Goal: Task Accomplishment & Management: Use online tool/utility

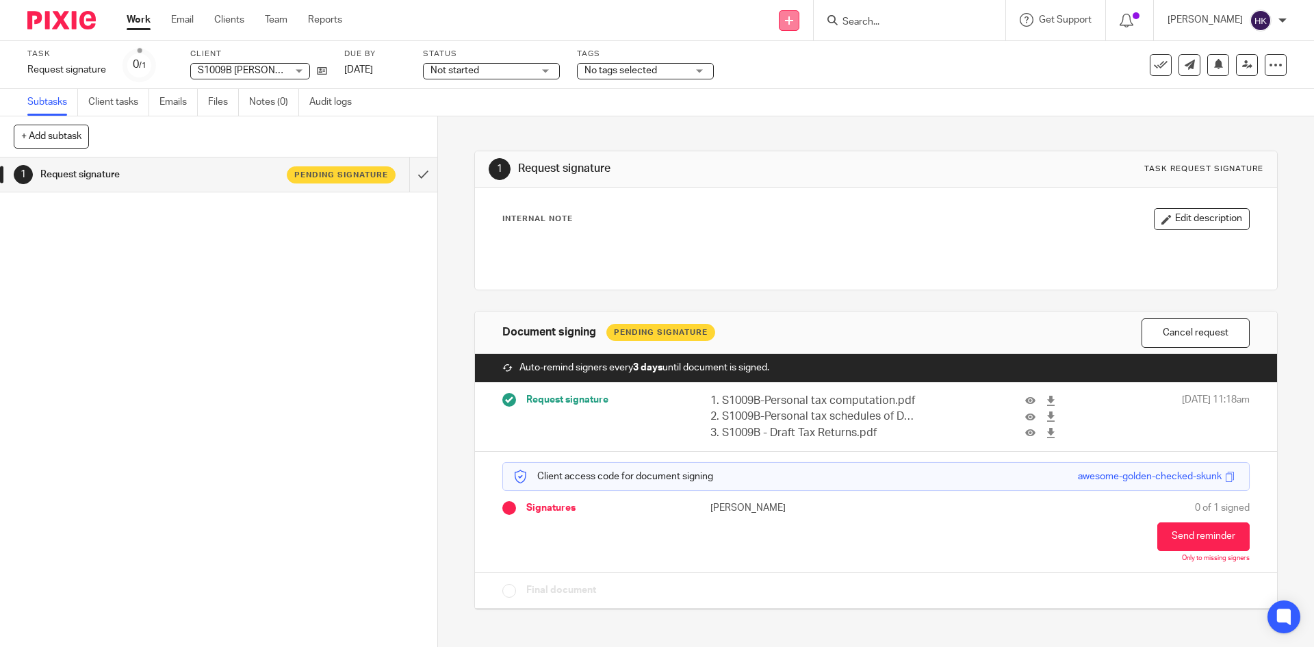
click at [793, 20] on icon at bounding box center [789, 20] width 8 height 8
click at [790, 122] on link "Request signature" at bounding box center [803, 124] width 96 height 20
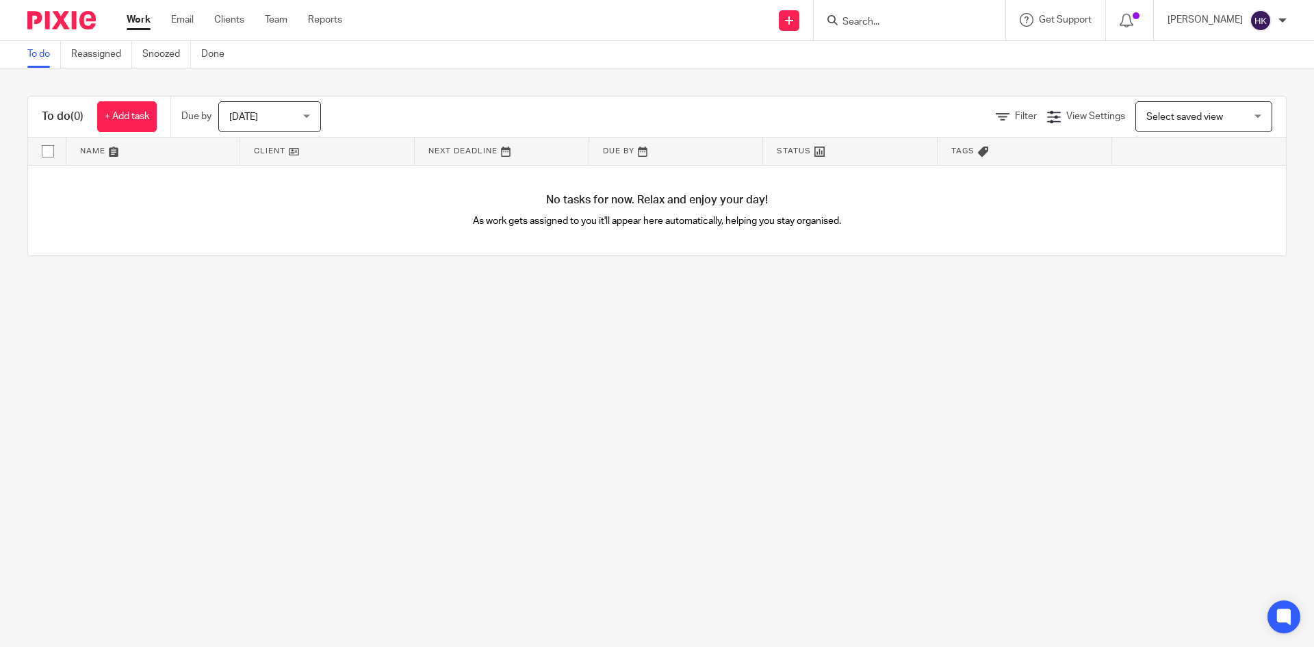
click at [964, 21] on input "Search" at bounding box center [902, 22] width 123 height 12
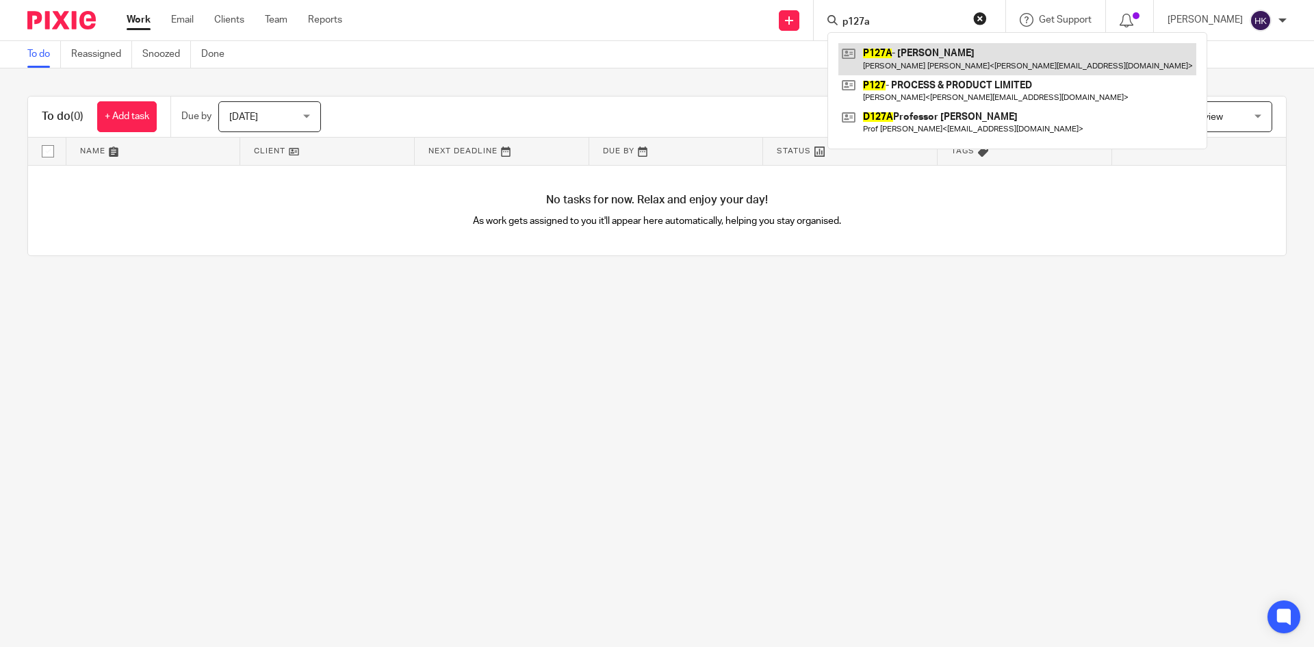
type input "p127a"
click at [1007, 60] on link at bounding box center [1017, 58] width 358 height 31
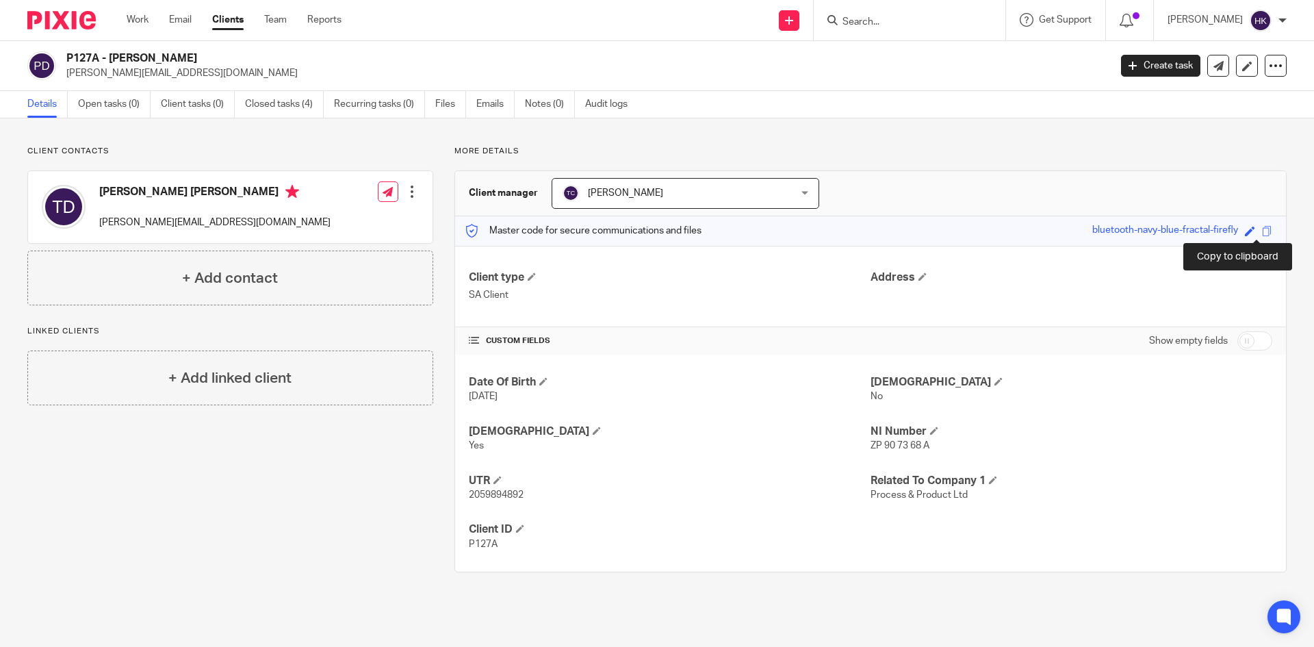
click at [1262, 233] on span at bounding box center [1267, 231] width 10 height 10
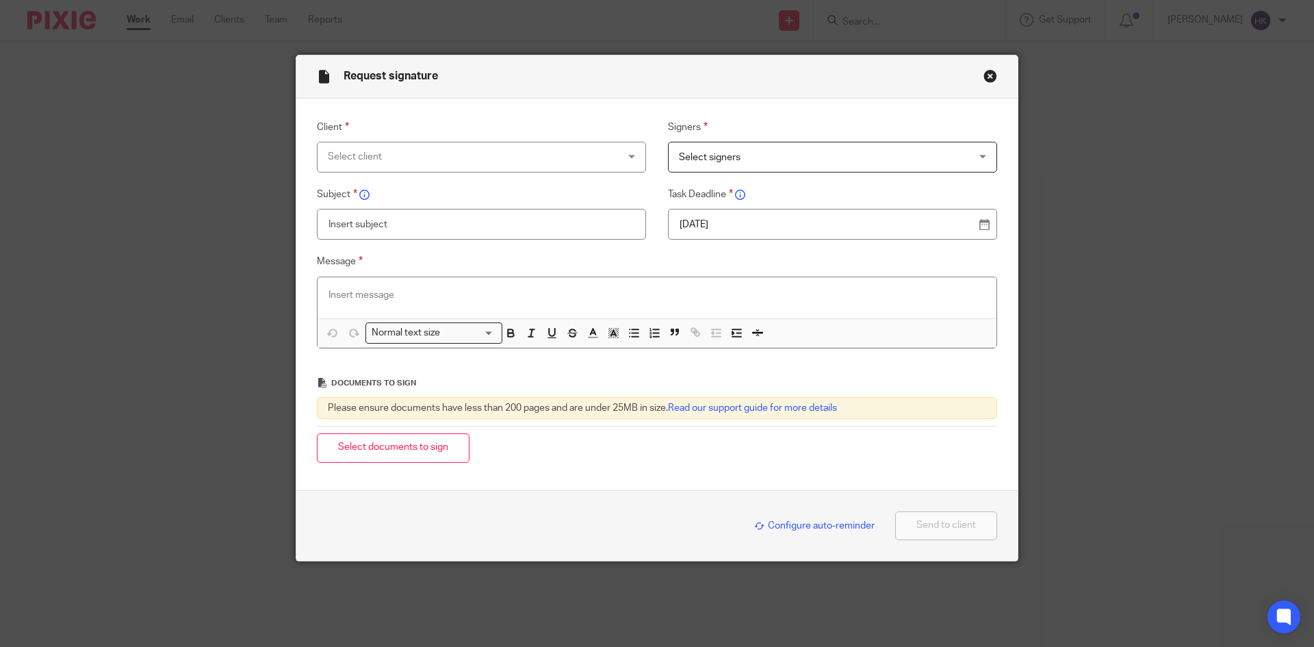
click at [359, 155] on div "Select client" at bounding box center [455, 156] width 255 height 29
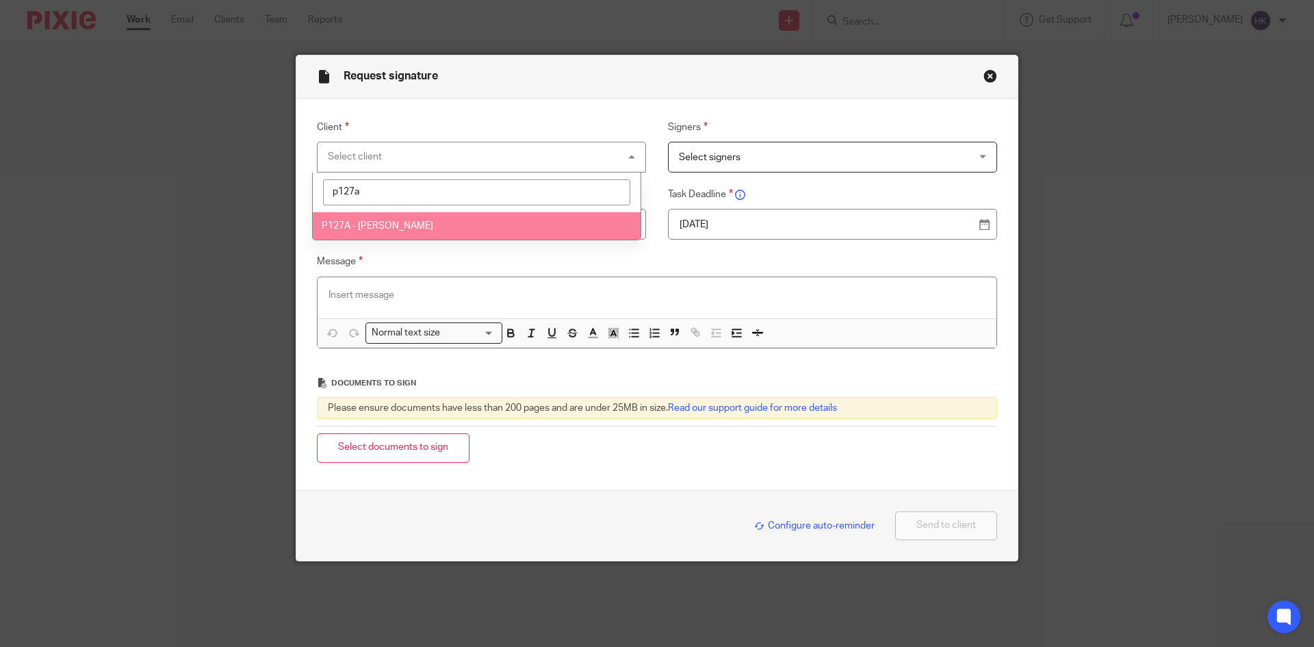
type input "p127a"
click at [412, 225] on span "P127A - [PERSON_NAME]" at bounding box center [378, 226] width 112 height 10
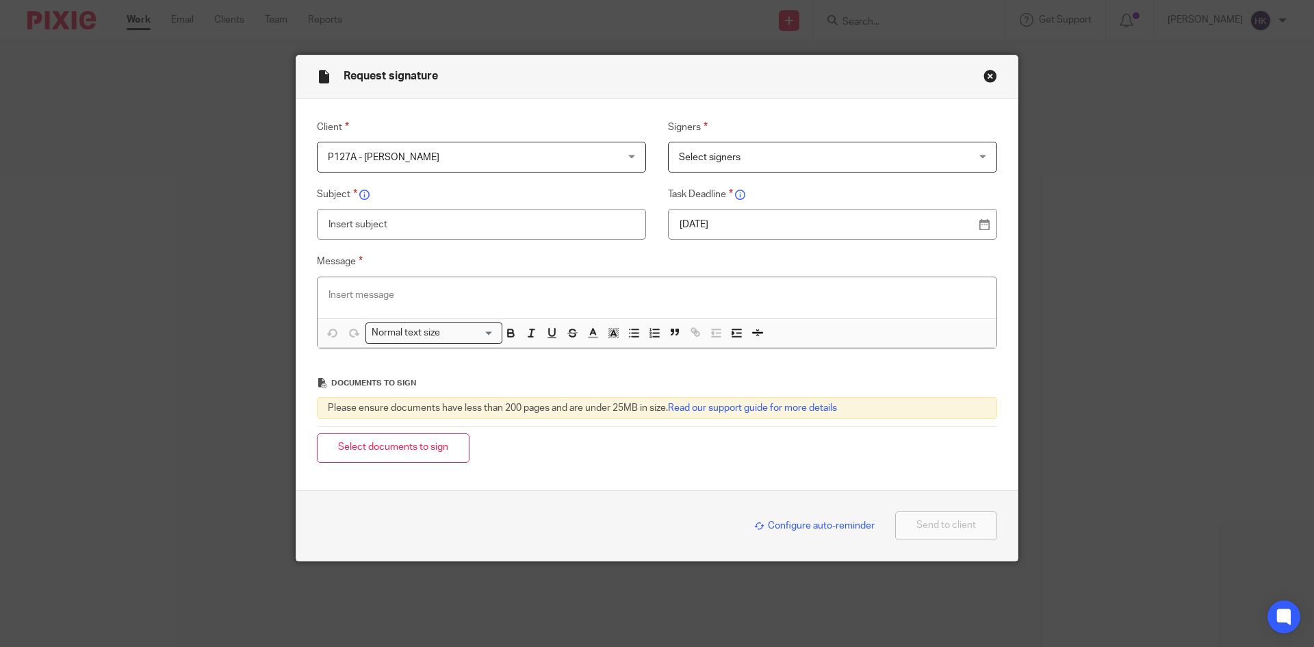
click at [736, 153] on span "Select signers" at bounding box center [806, 156] width 255 height 29
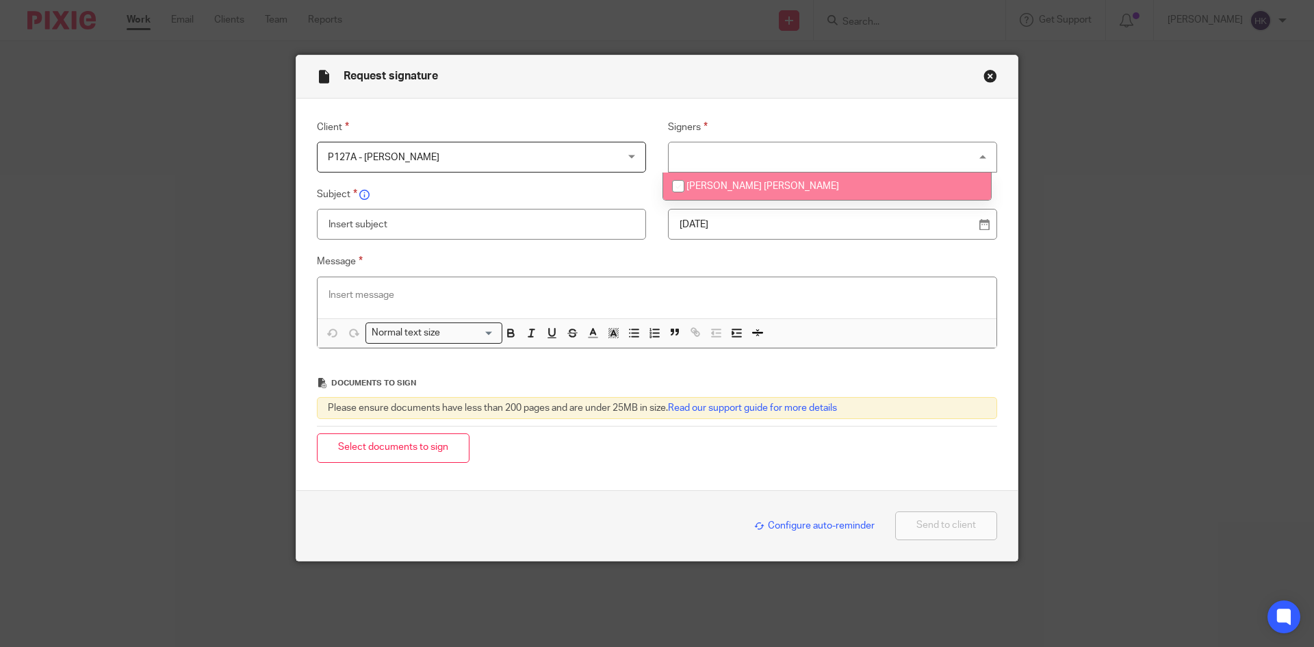
click at [742, 179] on li "[PERSON_NAME] [PERSON_NAME]" at bounding box center [827, 186] width 328 height 28
checkbox input "true"
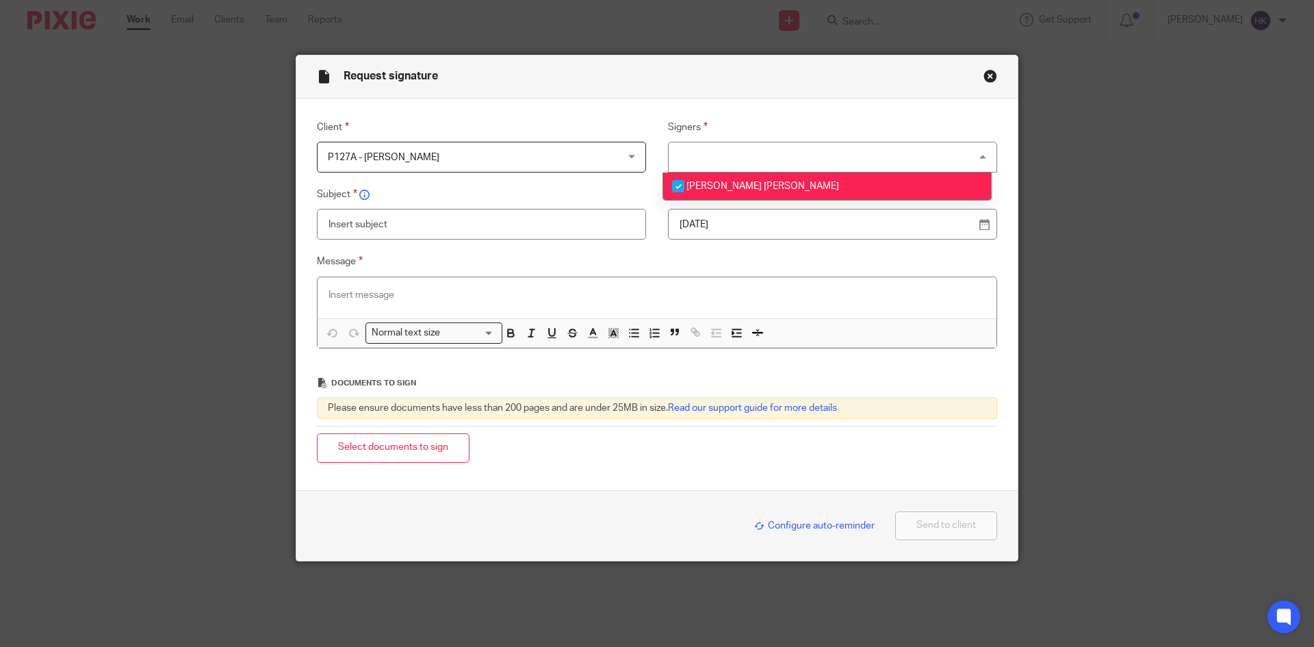
click at [756, 218] on p "[DATE]" at bounding box center [826, 225] width 295 height 14
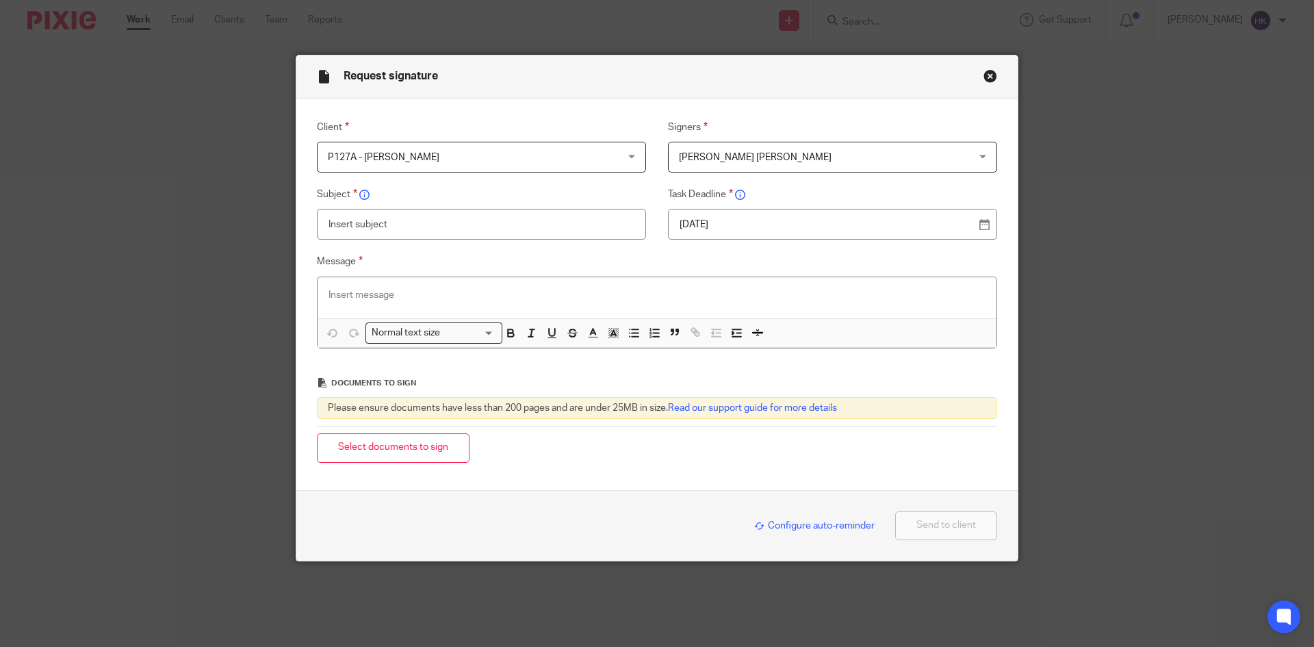
click at [370, 229] on input "text" at bounding box center [481, 224] width 329 height 31
type input "P127A - Personal Tax Return Pack"
paste div
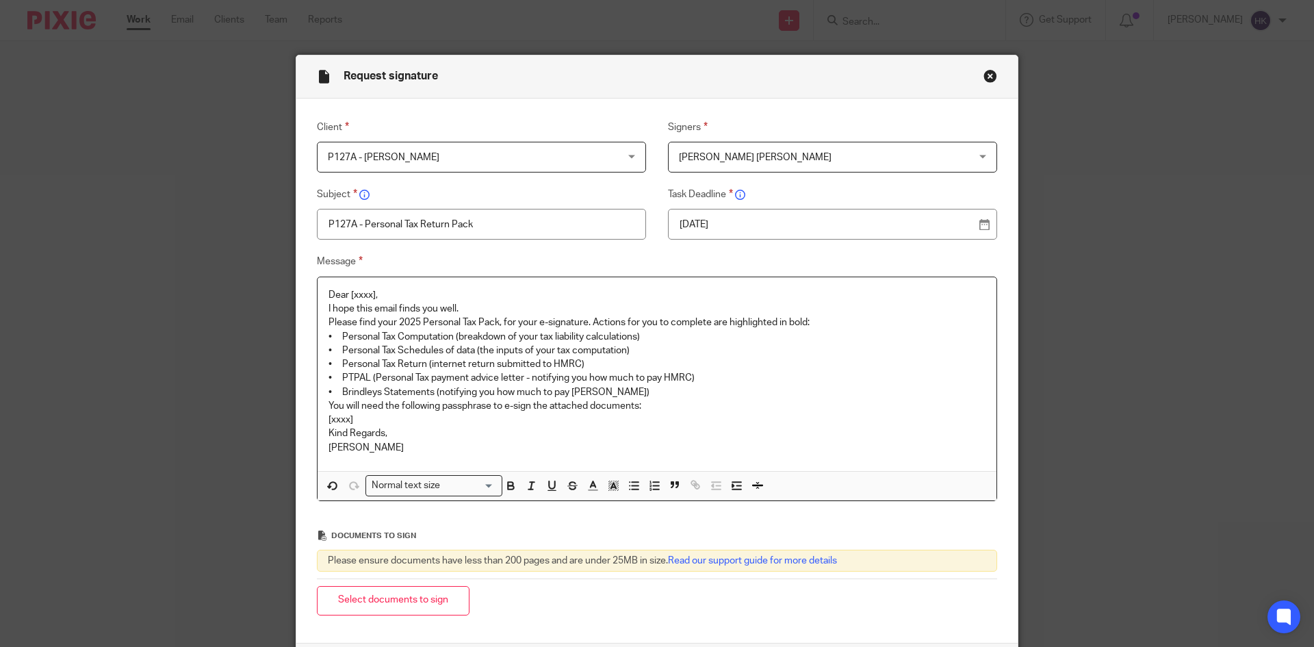
click at [390, 292] on p "Dear [xxxx]," at bounding box center [656, 295] width 657 height 14
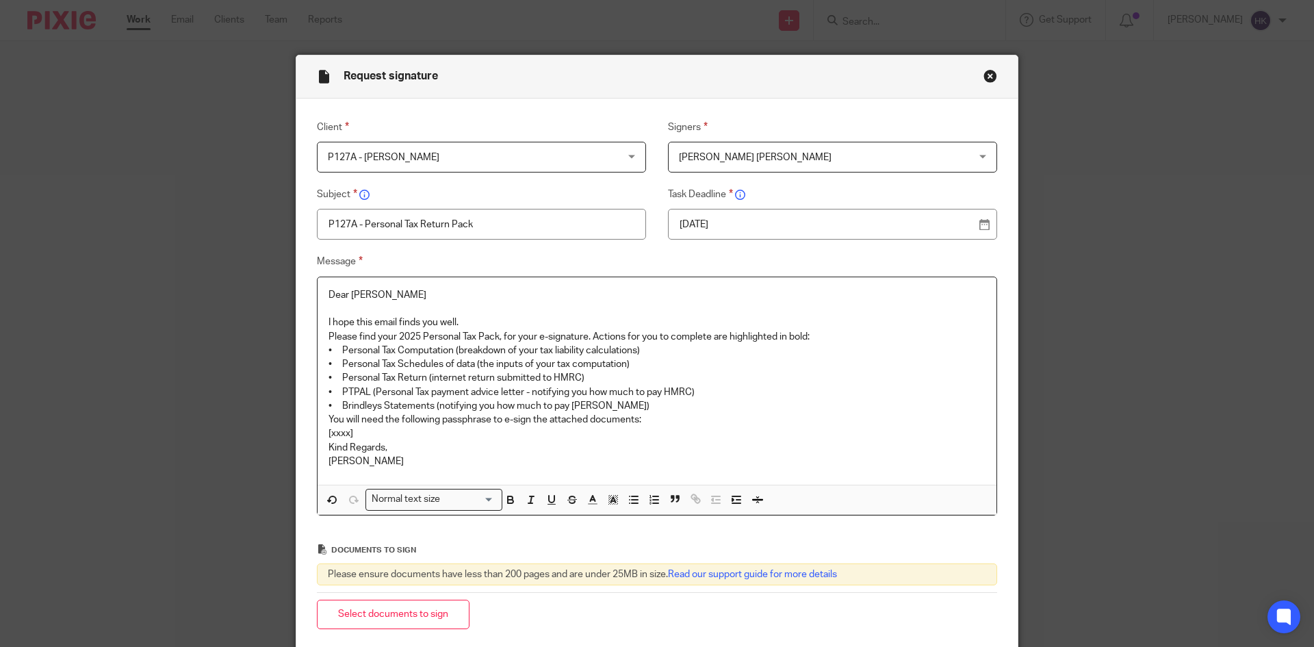
click at [474, 323] on p "I hope this email finds you well." at bounding box center [656, 322] width 657 height 14
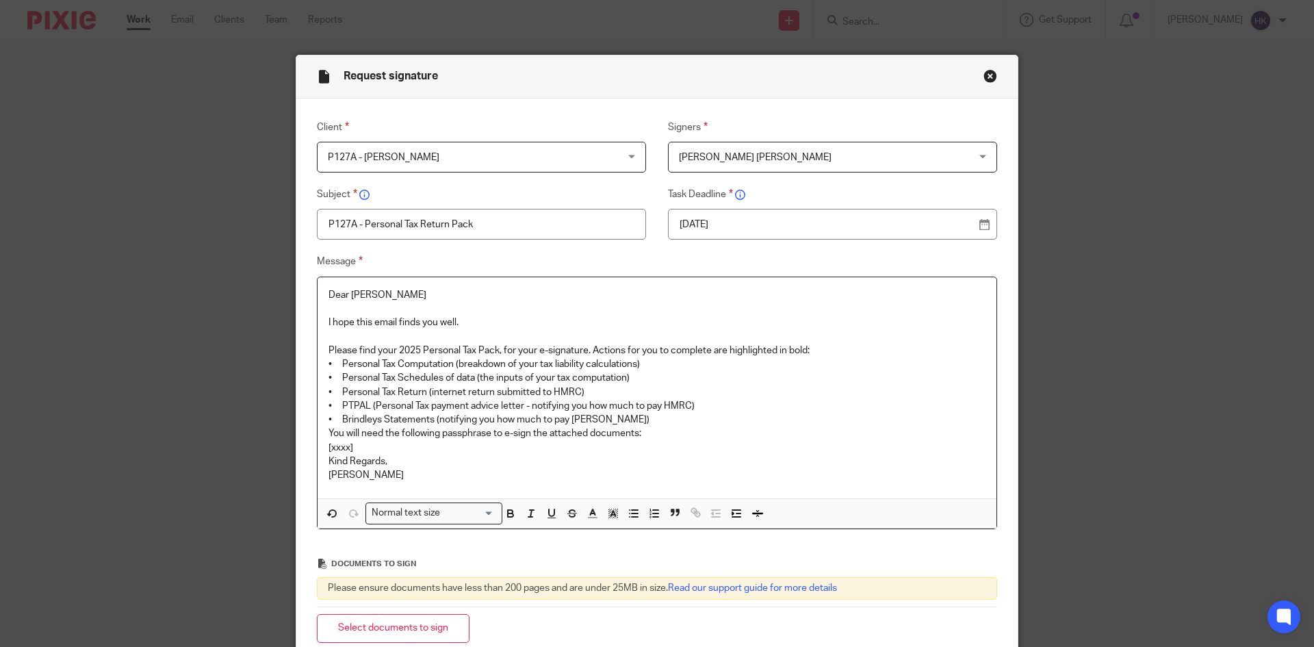
click at [825, 359] on p "• Personal Tax Computation (breakdown of your tax liability calculations)" at bounding box center [656, 364] width 657 height 14
click at [846, 344] on p "Please find your 2025 Personal Tax Pack, for your e-signature. Actions for you …" at bounding box center [656, 351] width 657 height 14
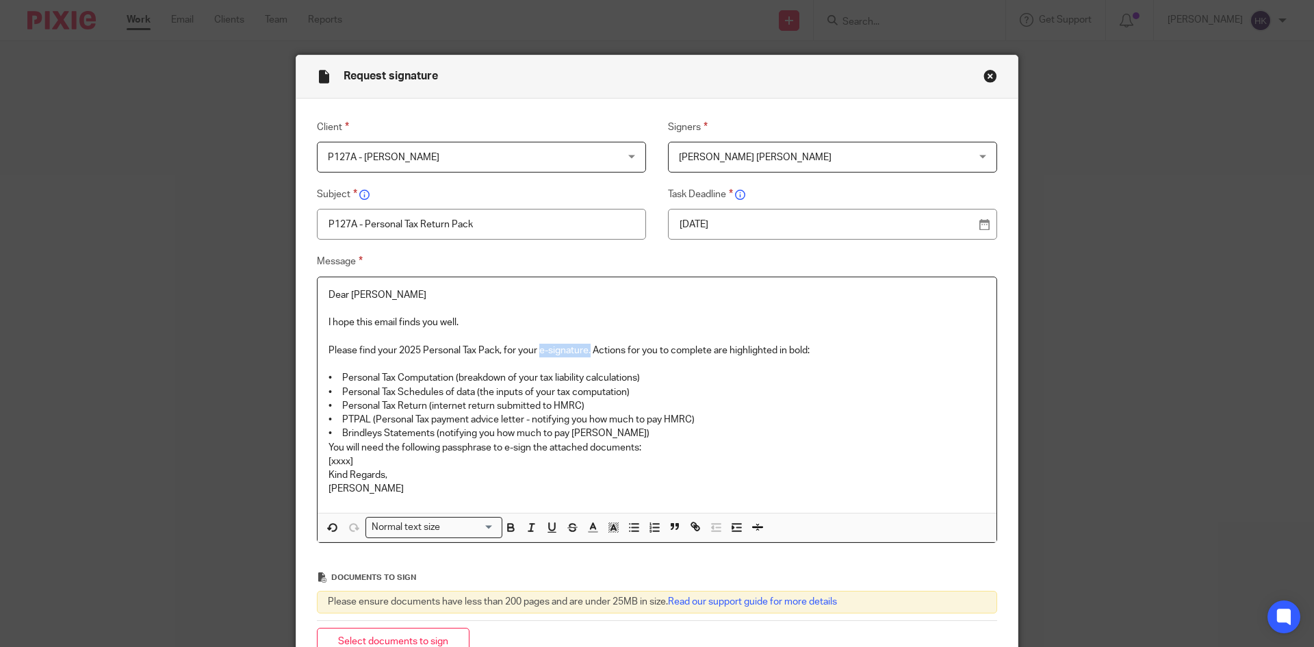
drag, startPoint x: 537, startPoint y: 348, endPoint x: 588, endPoint y: 353, distance: 50.9
click at [588, 353] on p "Please find your 2025 Personal Tax Pack, for your e-signature. Actions for you …" at bounding box center [656, 351] width 657 height 14
drag, startPoint x: 324, startPoint y: 430, endPoint x: 630, endPoint y: 435, distance: 305.9
click at [630, 435] on p "• Brindleys Statements (notifying you how much to pay [PERSON_NAME])" at bounding box center [656, 433] width 657 height 14
drag, startPoint x: 528, startPoint y: 420, endPoint x: 697, endPoint y: 427, distance: 169.2
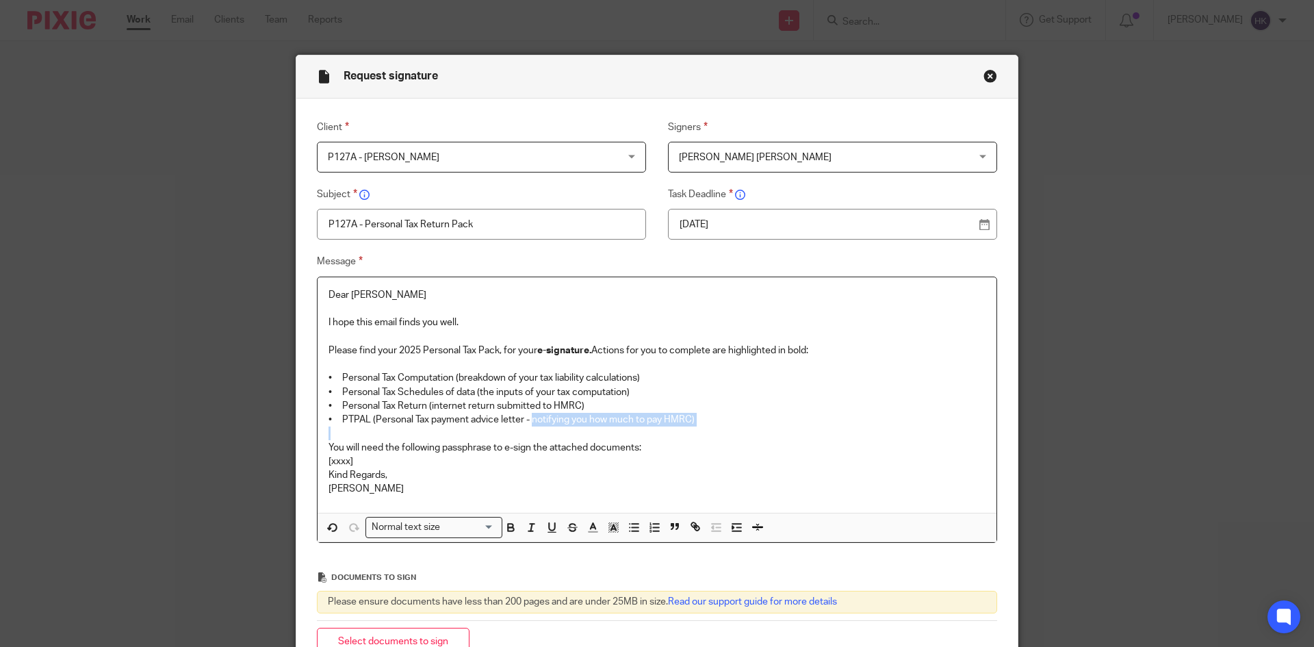
click at [697, 427] on div "Dear [PERSON_NAME] I hope this email finds you well. Please find your 2025 Pers…" at bounding box center [657, 394] width 679 height 235
drag, startPoint x: 502, startPoint y: 445, endPoint x: 528, endPoint y: 449, distance: 26.3
click at [528, 449] on p "You will need the following passphrase to e-sign the attached documents:" at bounding box center [656, 448] width 657 height 14
click at [644, 452] on p "You will need the following passphrase to e-sign the attached documents:" at bounding box center [656, 448] width 657 height 14
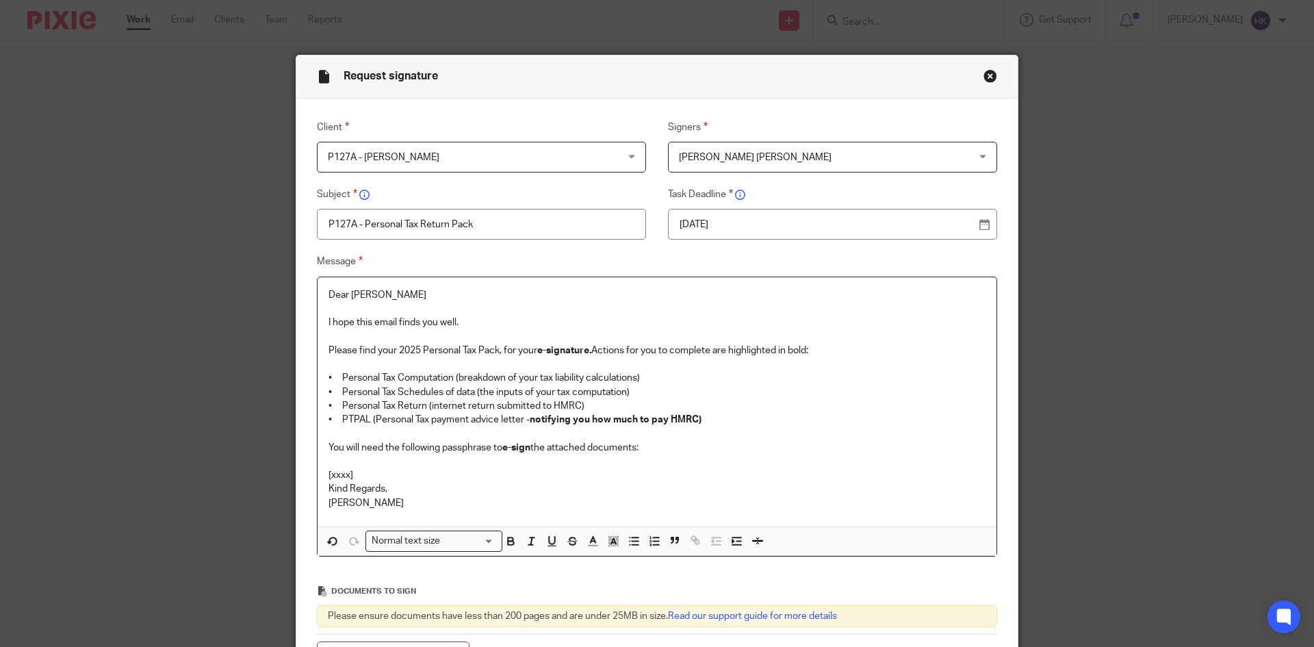
click at [355, 475] on p "[xxxx]" at bounding box center [656, 475] width 657 height 14
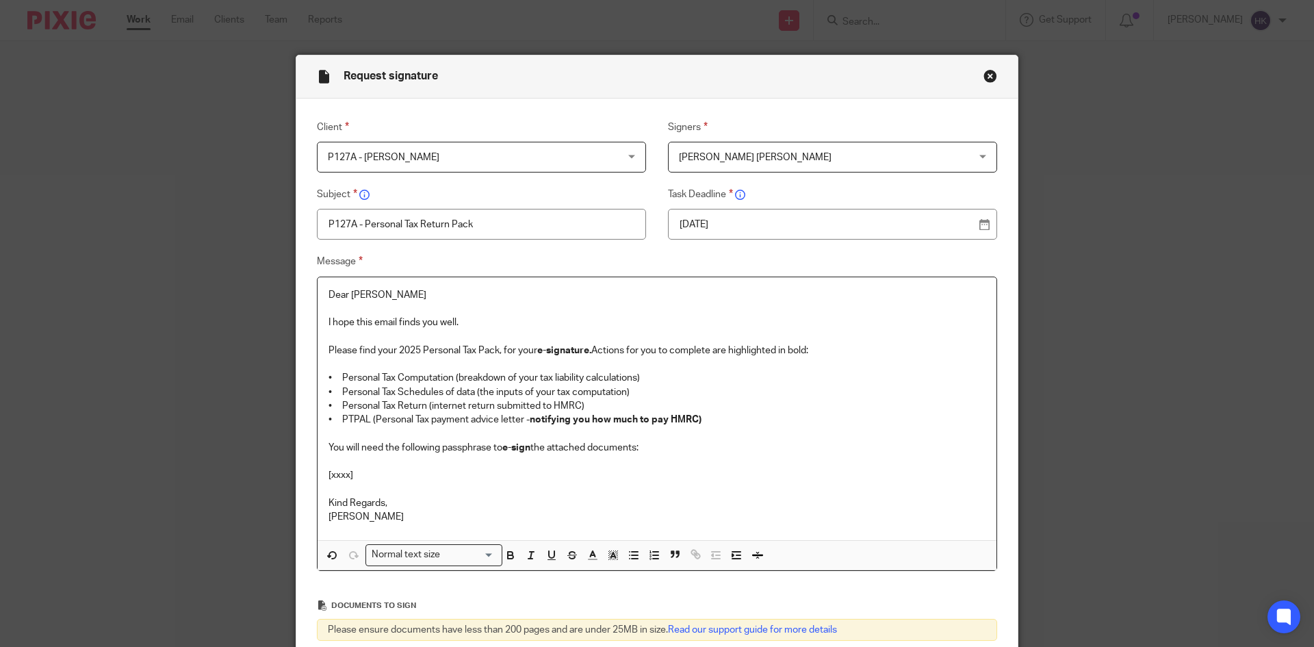
click at [367, 471] on p "[xxxx]" at bounding box center [656, 475] width 657 height 14
drag, startPoint x: 496, startPoint y: 479, endPoint x: 313, endPoint y: 474, distance: 183.5
click at [318, 474] on div "Dear [PERSON_NAME] I hope this email finds you well. Please find your 2025 Pers…" at bounding box center [657, 408] width 679 height 263
click at [415, 556] on div "Normal text size" at bounding box center [430, 553] width 129 height 17
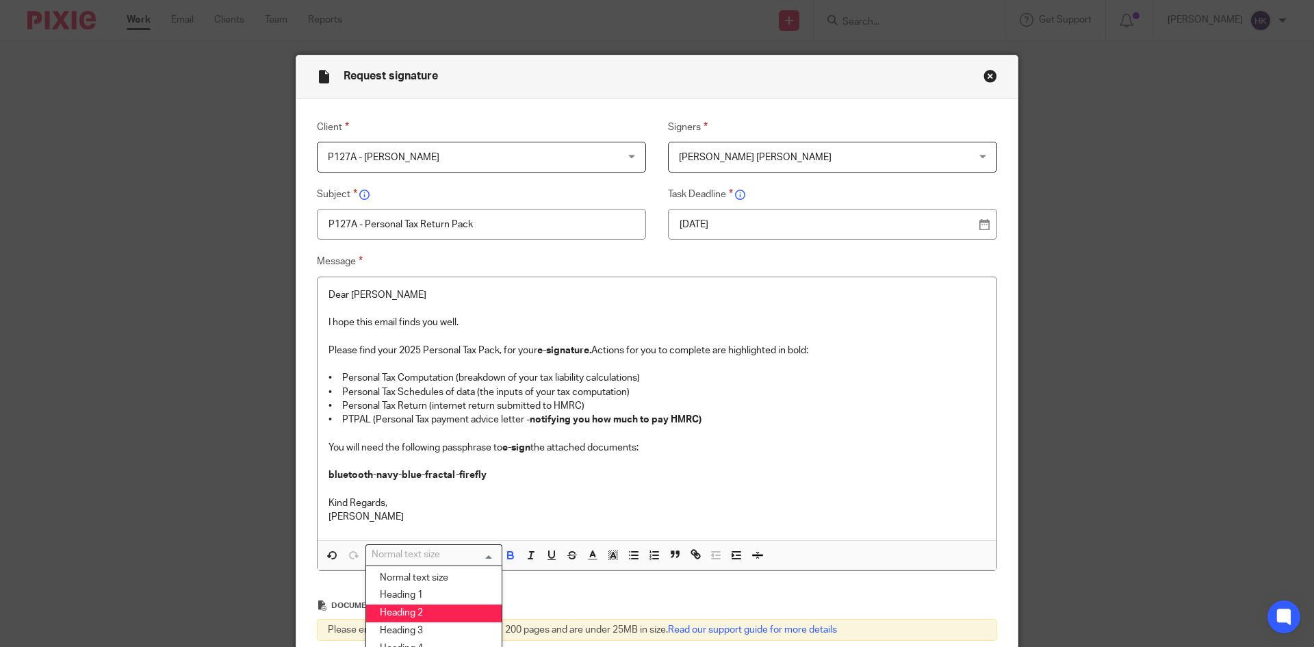
click at [419, 615] on li "Heading 2" at bounding box center [433, 613] width 135 height 18
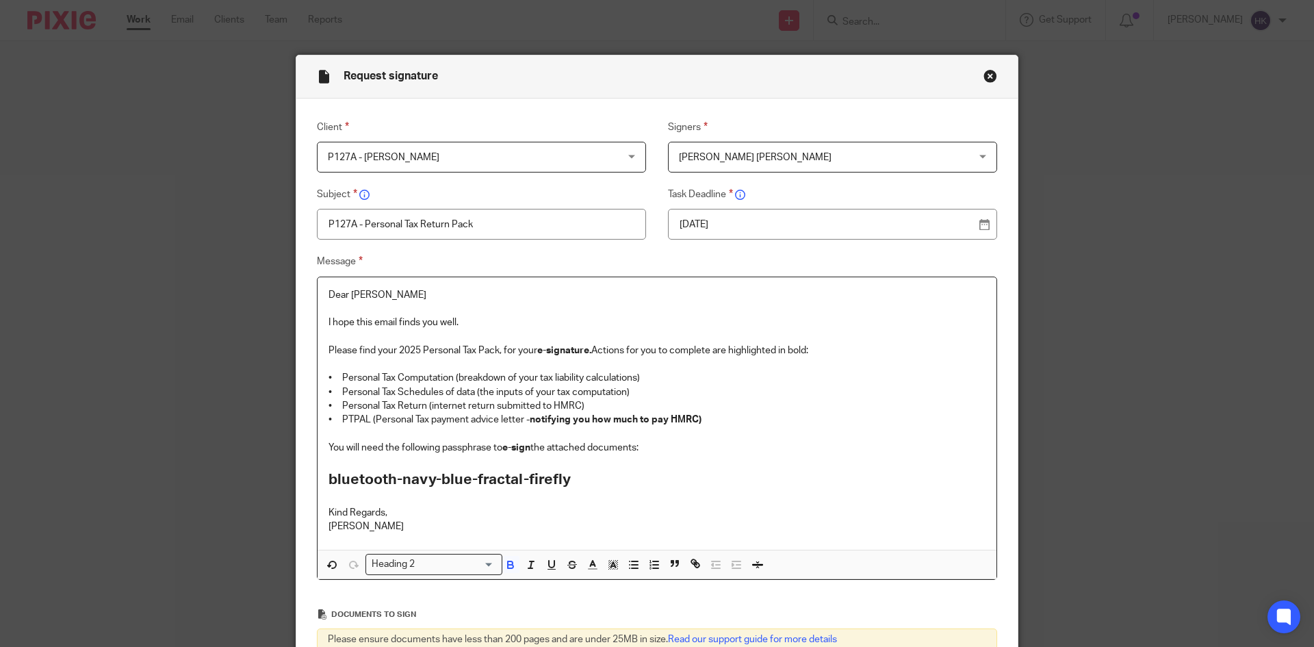
click at [628, 488] on h2 "bluetooth-navy-blue-fractal-firefly" at bounding box center [656, 479] width 657 height 23
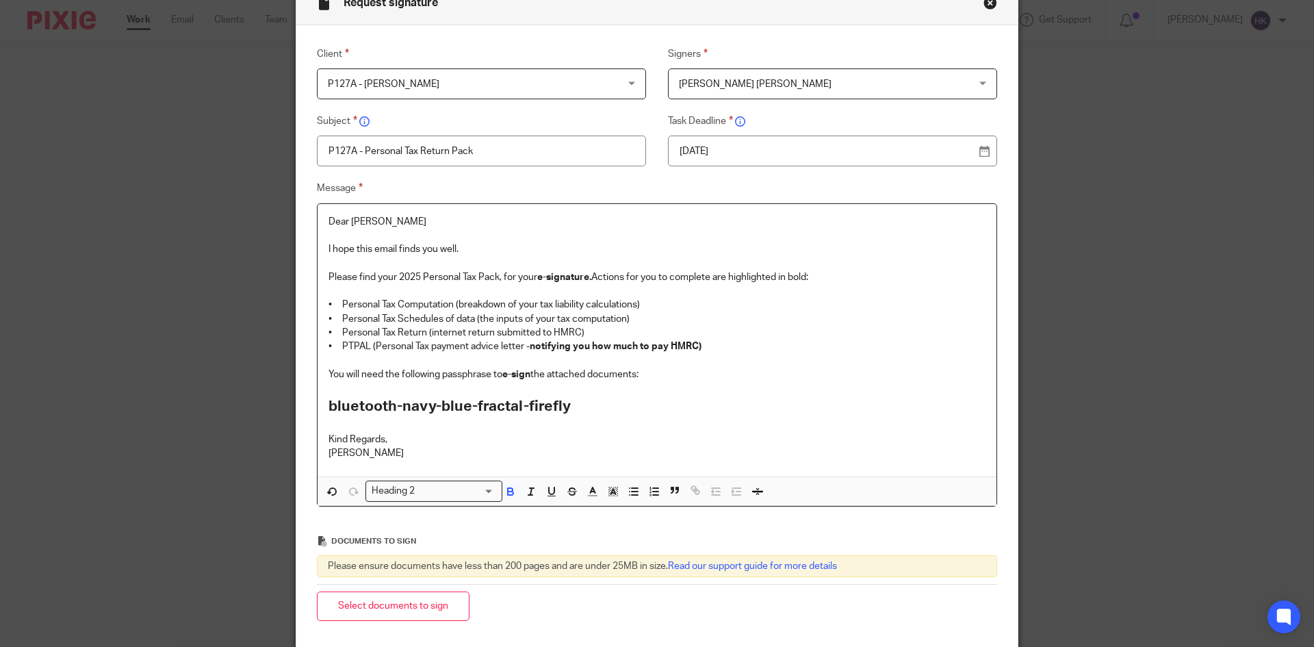
scroll to position [201, 0]
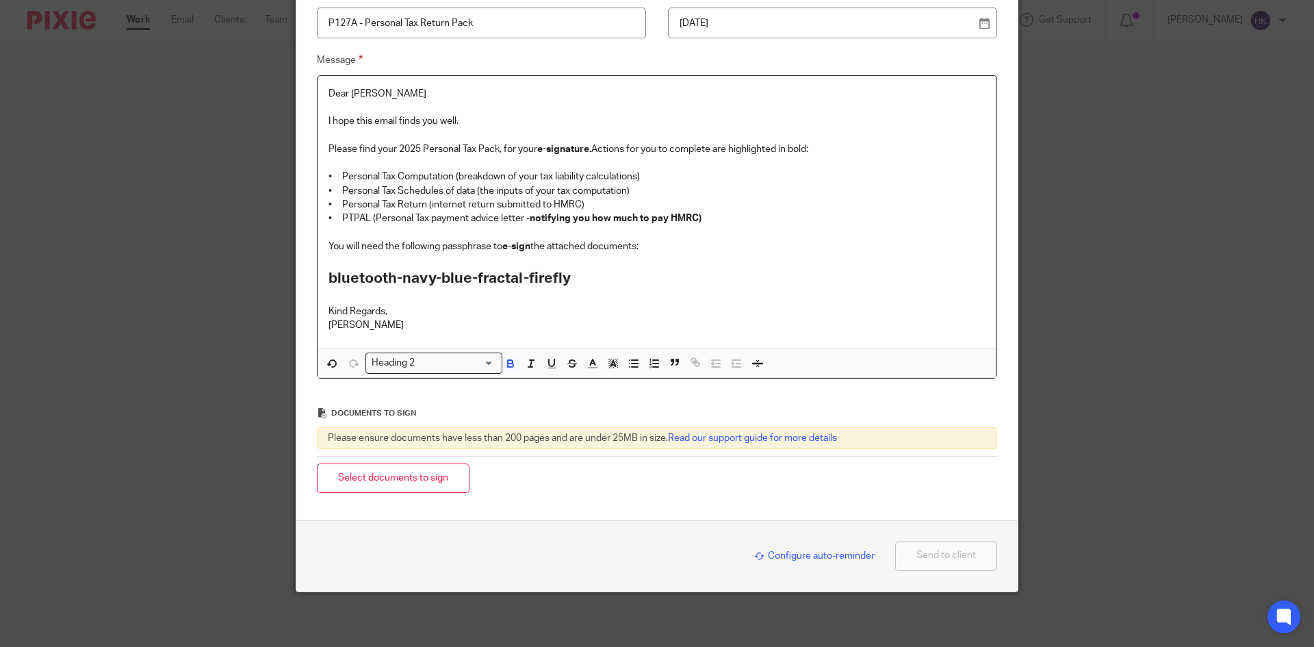
click at [389, 471] on button "Select documents to sign" at bounding box center [393, 477] width 153 height 29
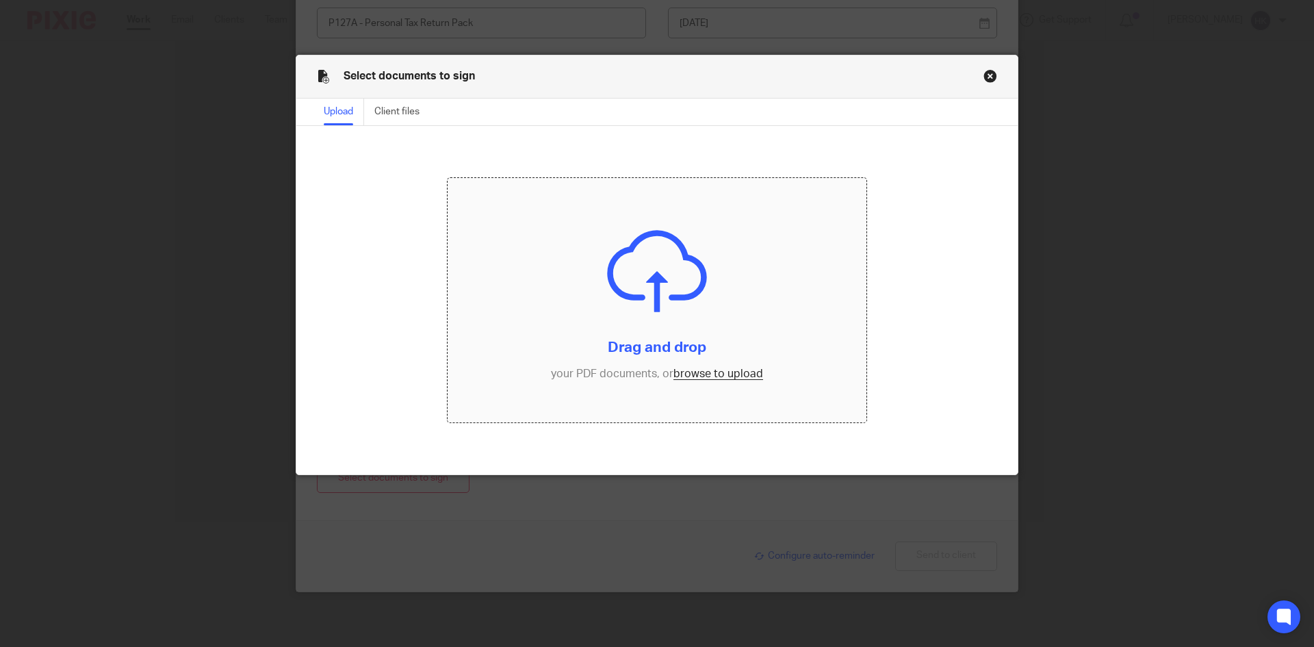
click at [712, 374] on input "file" at bounding box center [657, 300] width 419 height 245
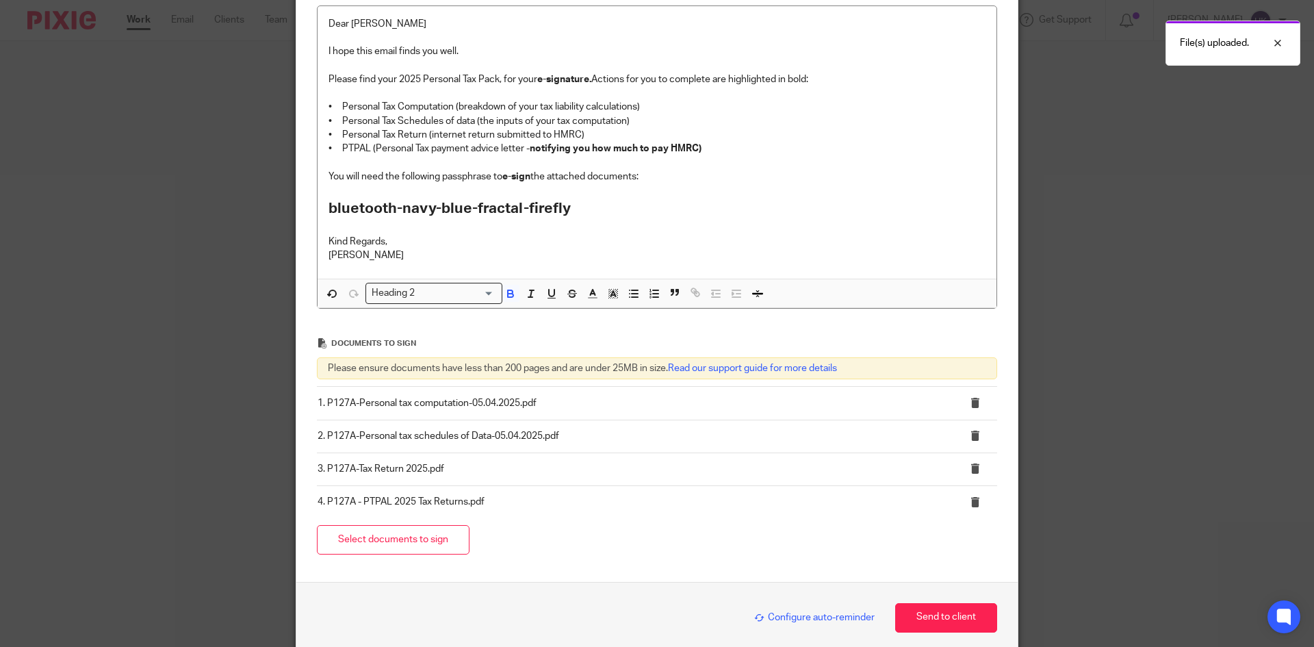
scroll to position [333, 0]
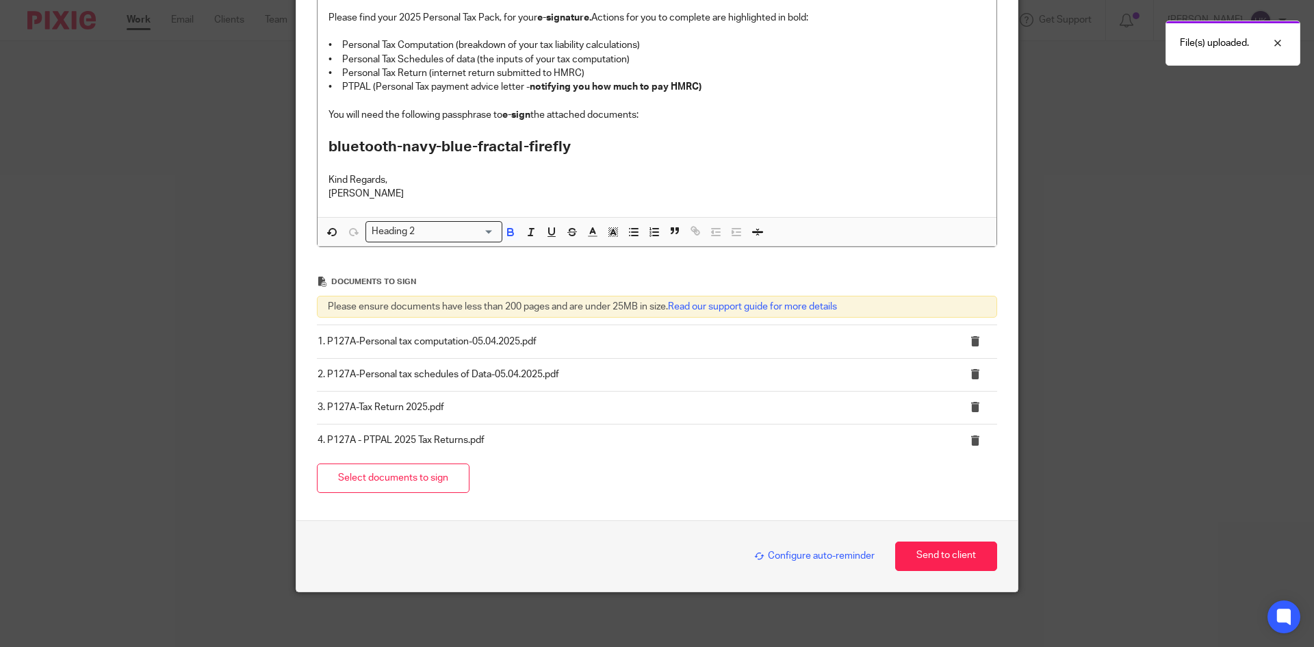
click at [775, 556] on span "Configure auto-reminder" at bounding box center [814, 556] width 120 height 10
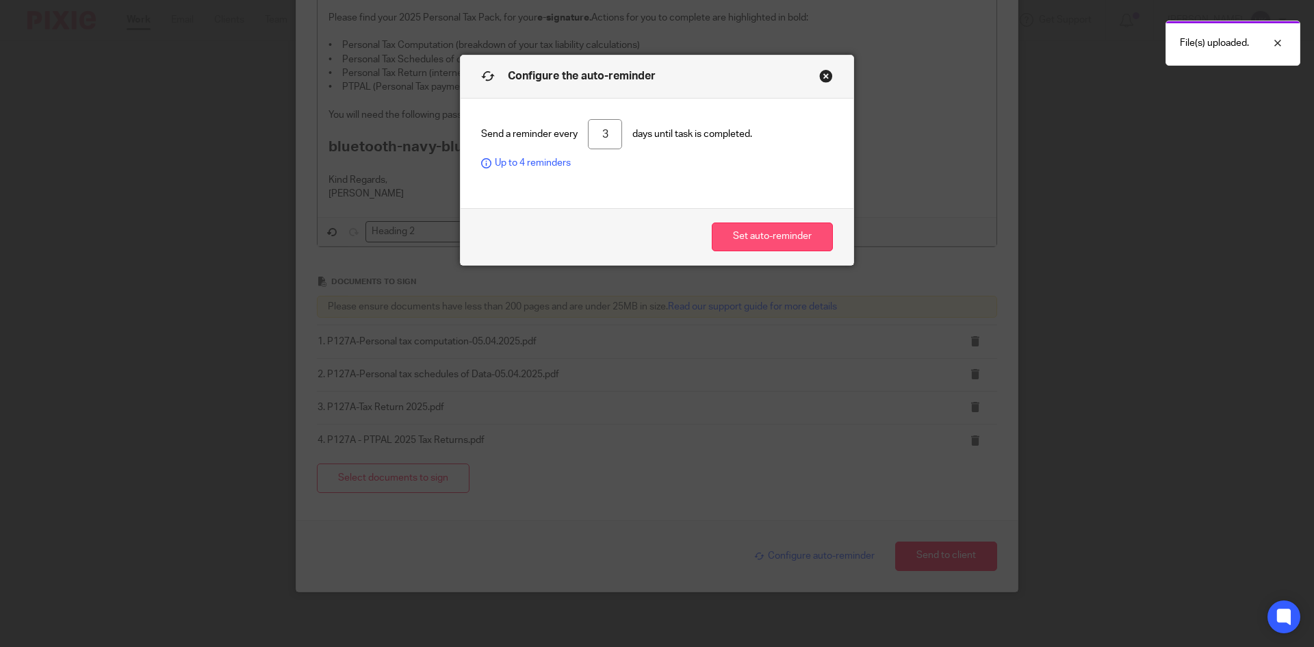
click at [727, 243] on button "Set auto-reminder" at bounding box center [772, 236] width 121 height 29
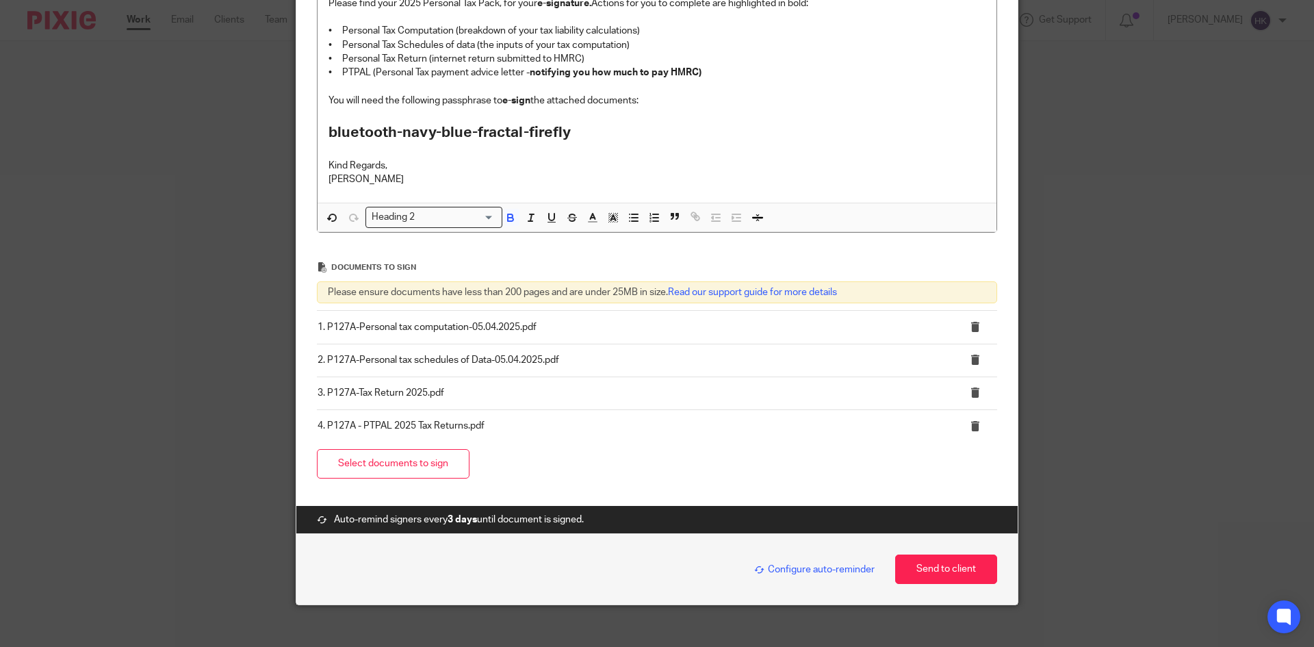
scroll to position [360, 0]
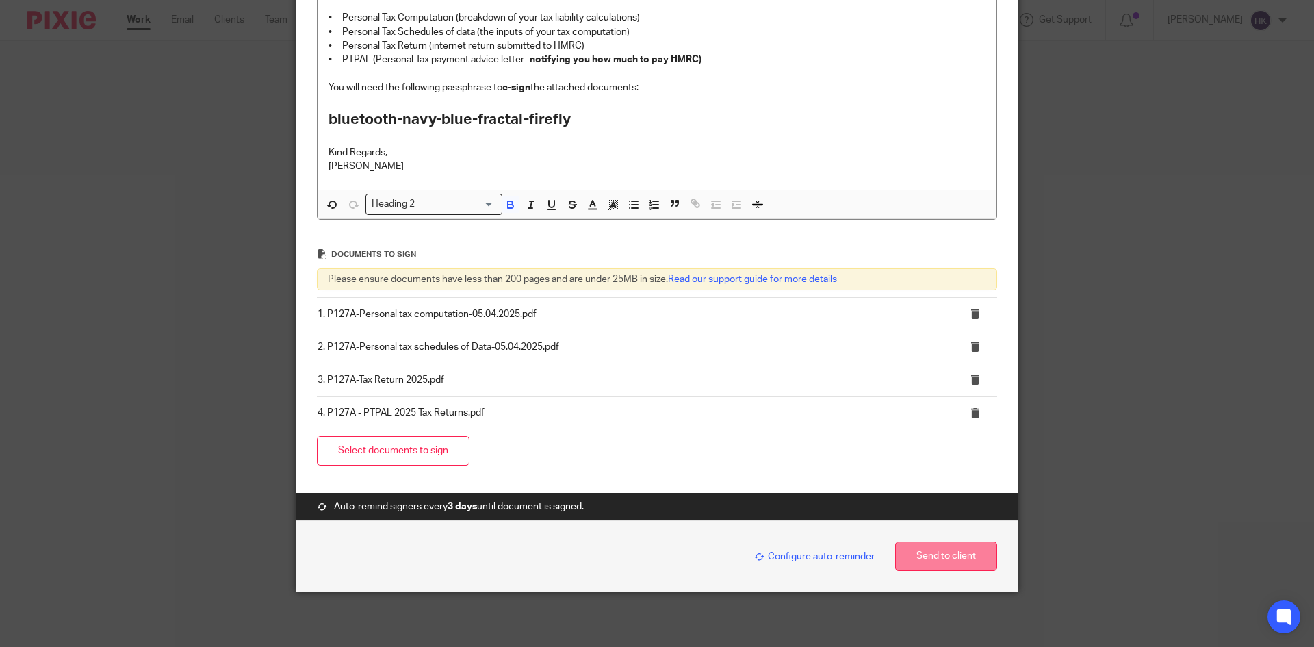
drag, startPoint x: 927, startPoint y: 554, endPoint x: 911, endPoint y: 554, distance: 15.1
click at [927, 554] on button "Send to client" at bounding box center [946, 555] width 102 height 29
click at [950, 562] on button "Send to client" at bounding box center [946, 555] width 102 height 29
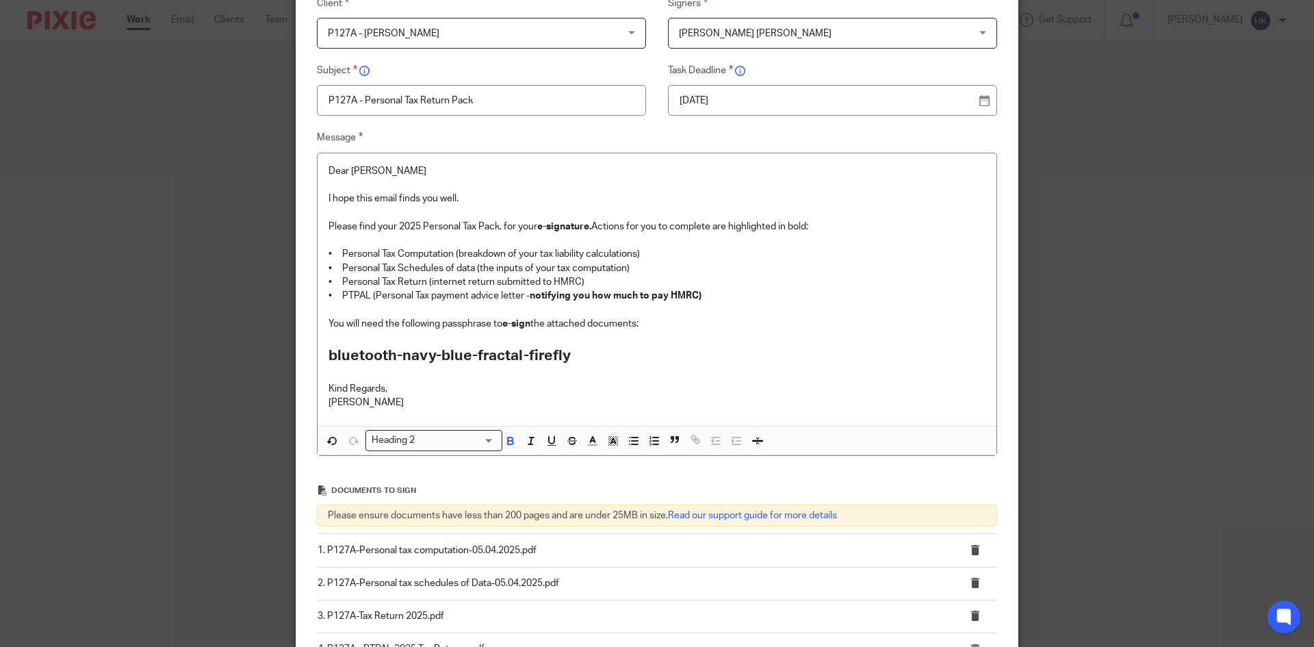
scroll to position [342, 0]
